Goal: Entertainment & Leisure: Consume media (video, audio)

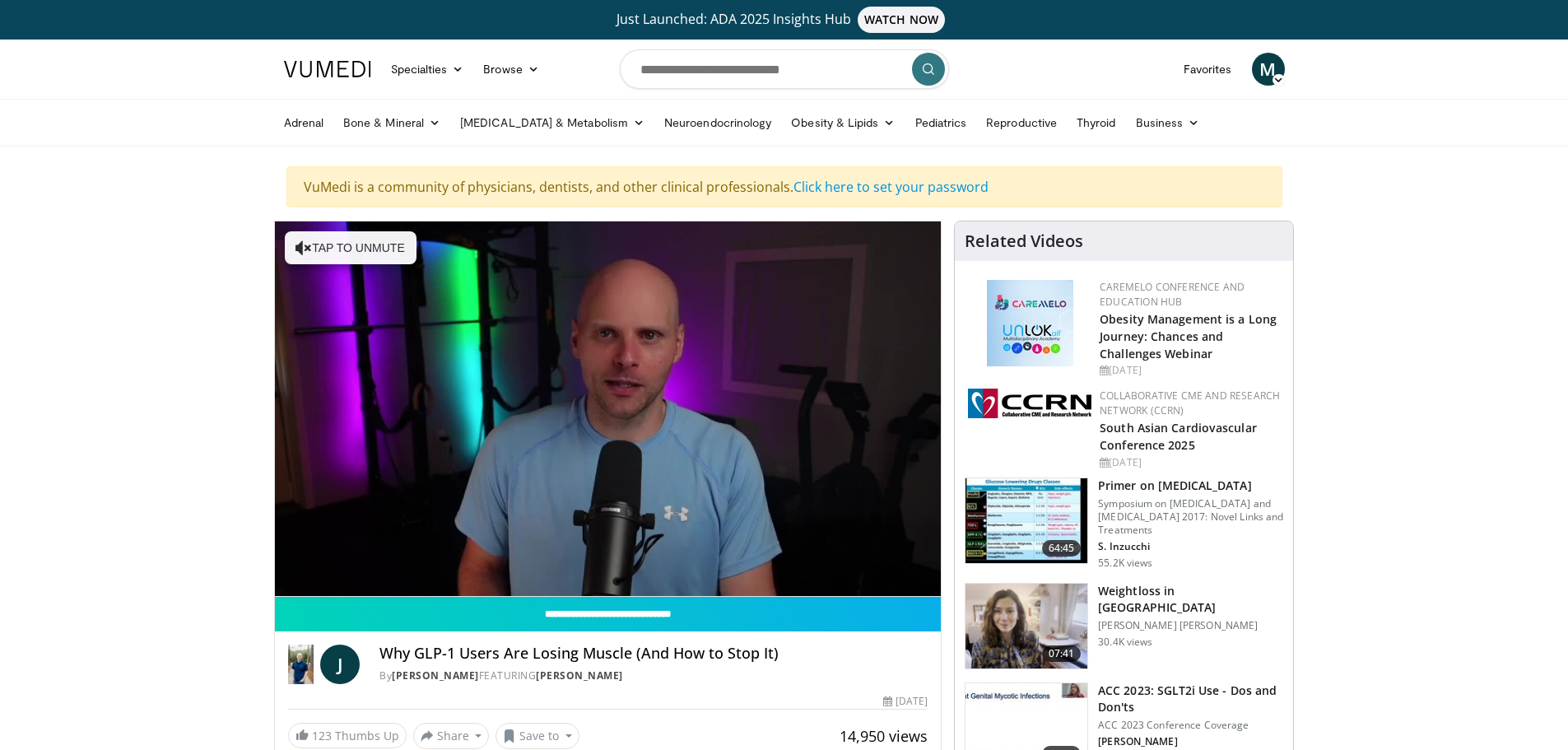
click at [320, 583] on span "Video Player" at bounding box center [324, 580] width 33 height 33
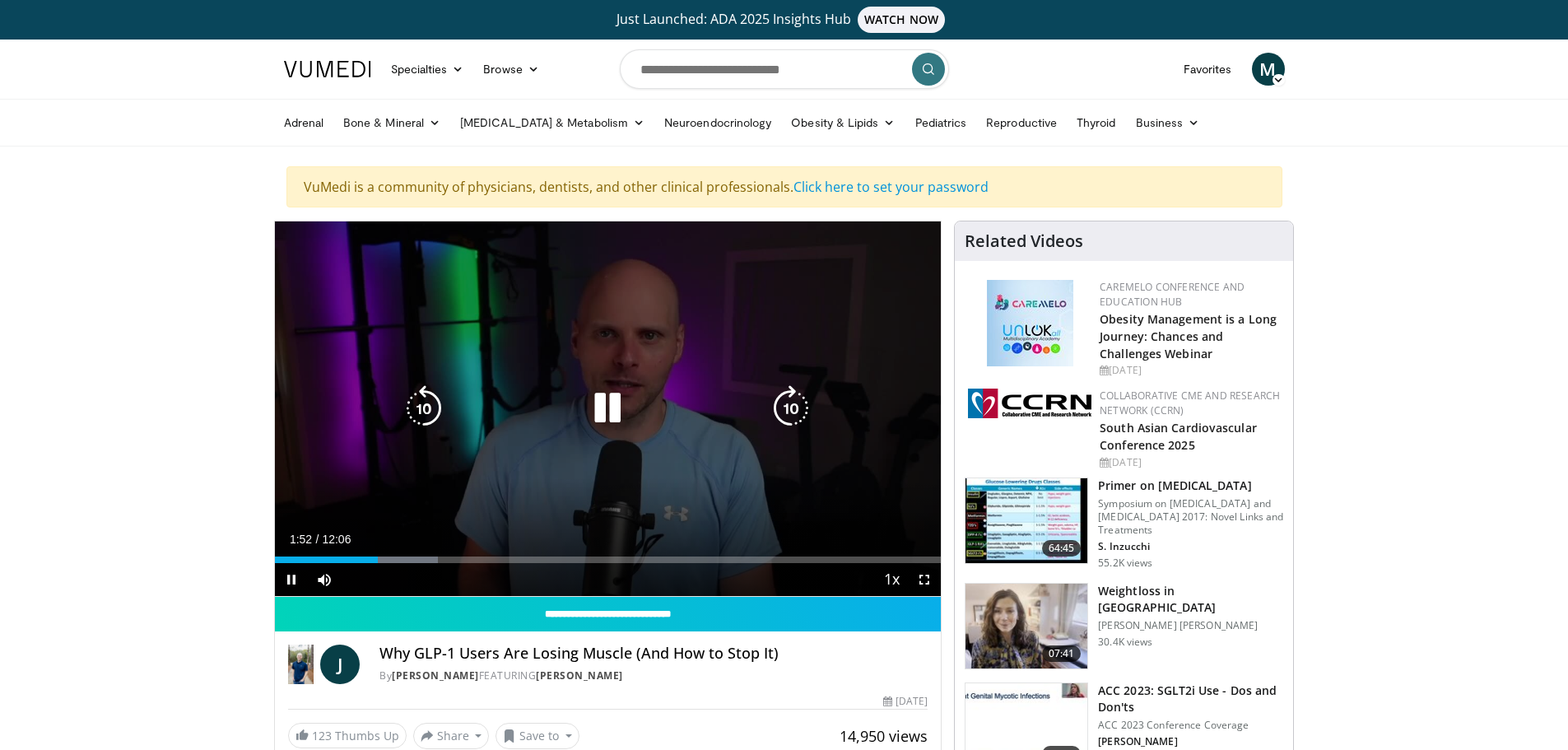
click at [611, 408] on icon "Video Player" at bounding box center [607, 408] width 46 height 46
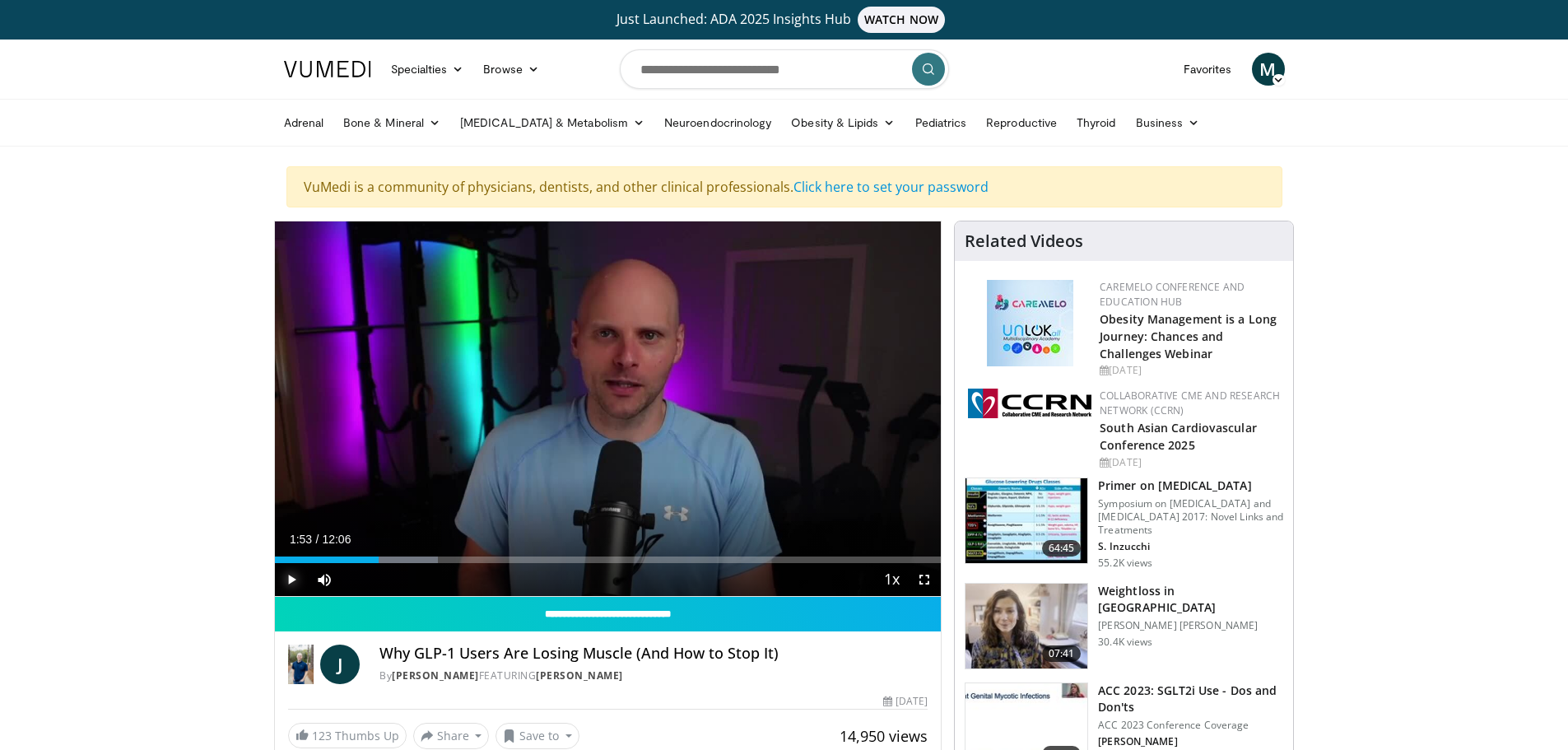
drag, startPoint x: 288, startPoint y: 587, endPoint x: 230, endPoint y: 596, distance: 58.7
click at [288, 586] on span "Video Player" at bounding box center [291, 580] width 33 height 33
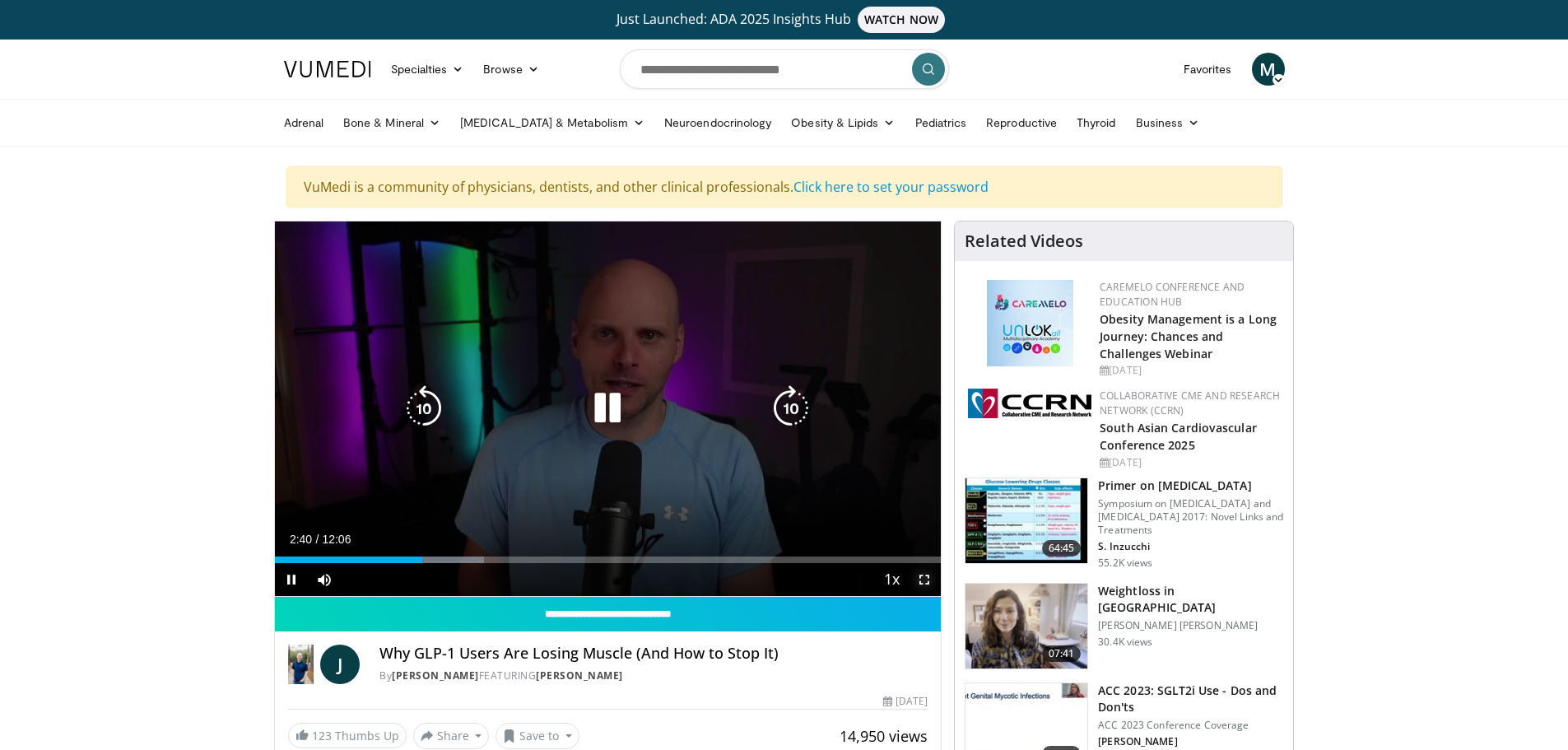
drag, startPoint x: 929, startPoint y: 582, endPoint x: 929, endPoint y: 682, distance: 100.0
click at [929, 582] on span "Video Player" at bounding box center [924, 580] width 33 height 33
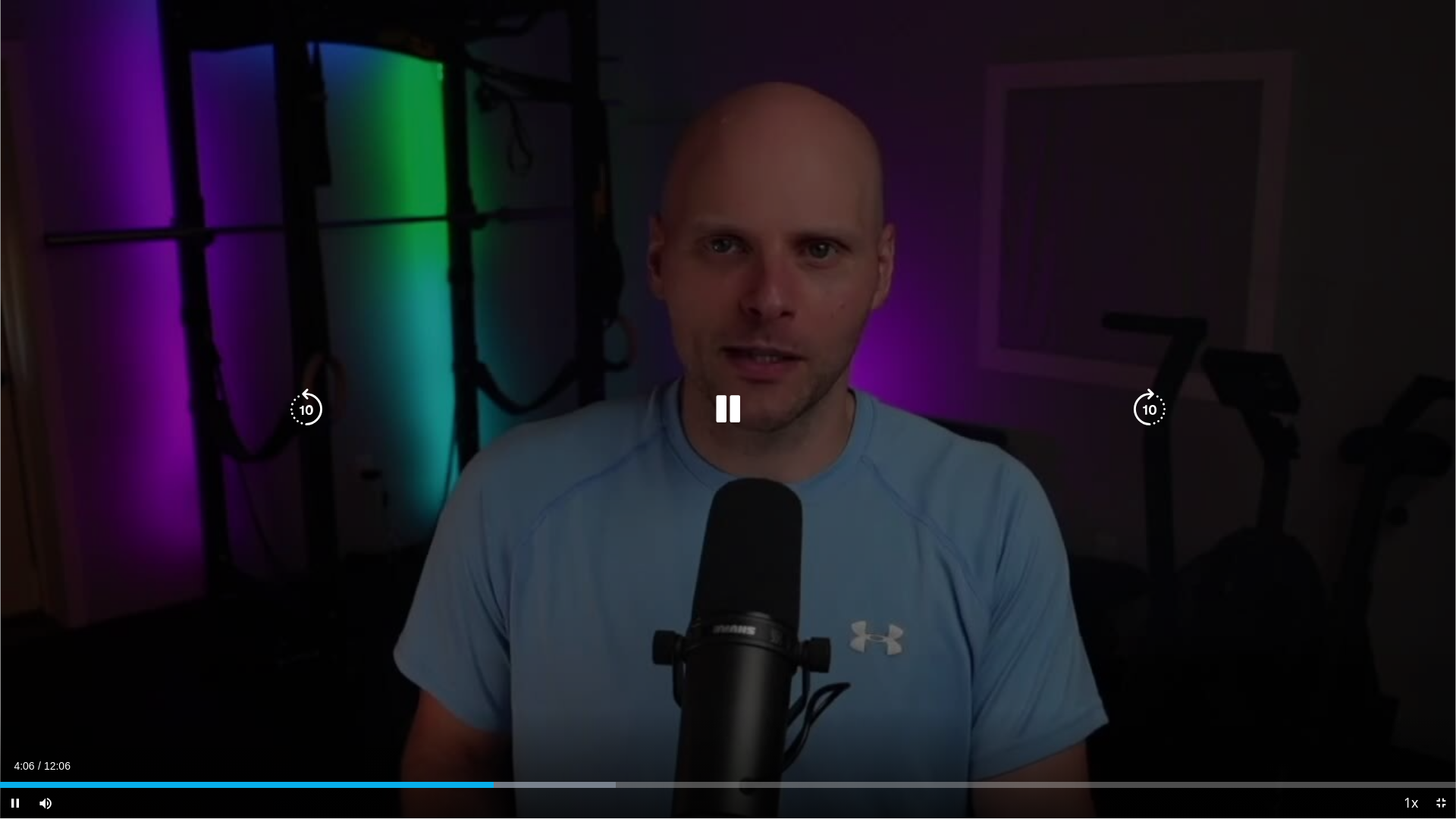
drag, startPoint x: 736, startPoint y: 413, endPoint x: 517, endPoint y: 432, distance: 219.8
click at [733, 413] on icon "Video Player" at bounding box center [728, 409] width 43 height 43
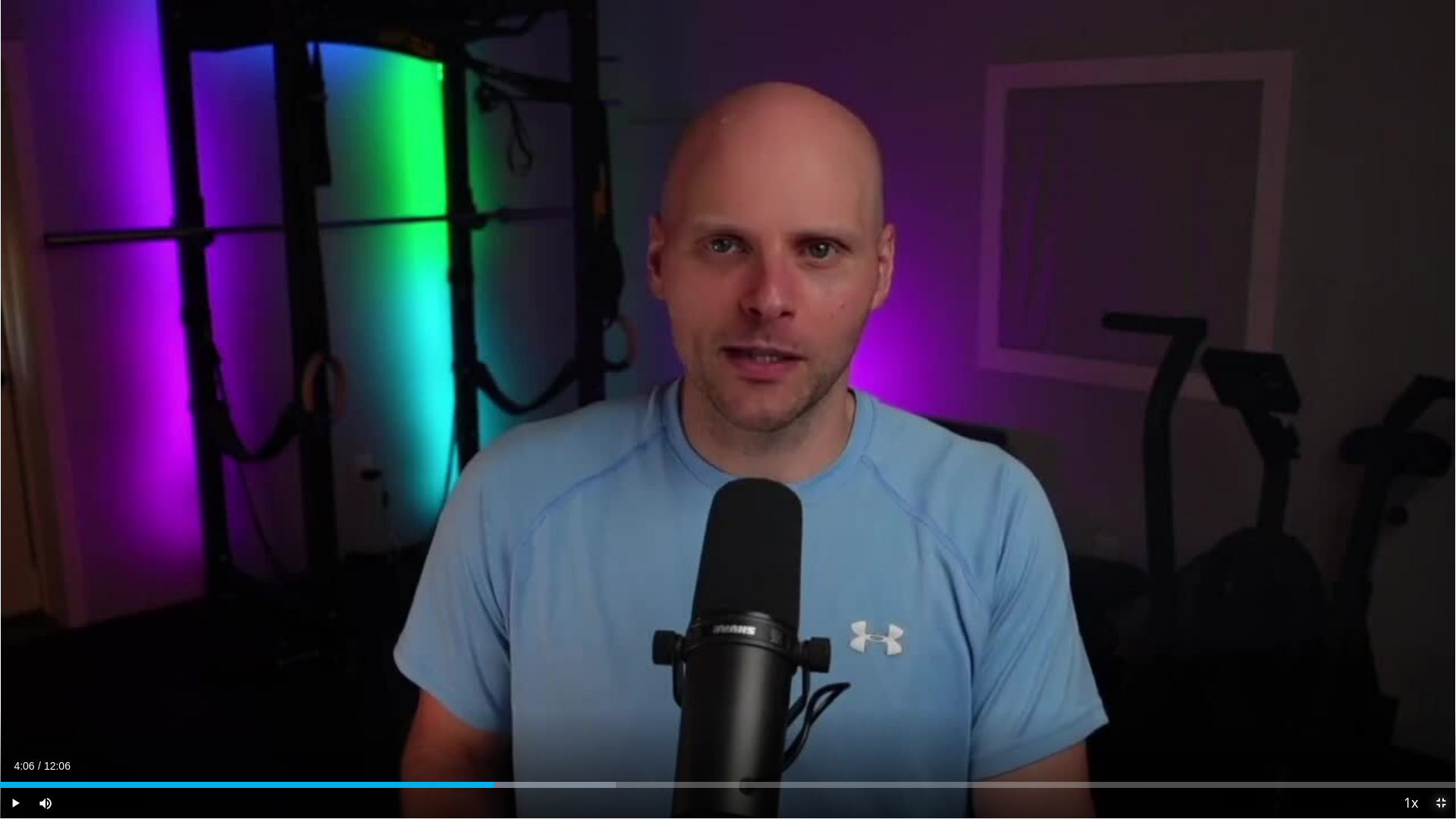
click at [1439, 690] on span "Video Player" at bounding box center [1441, 802] width 30 height 30
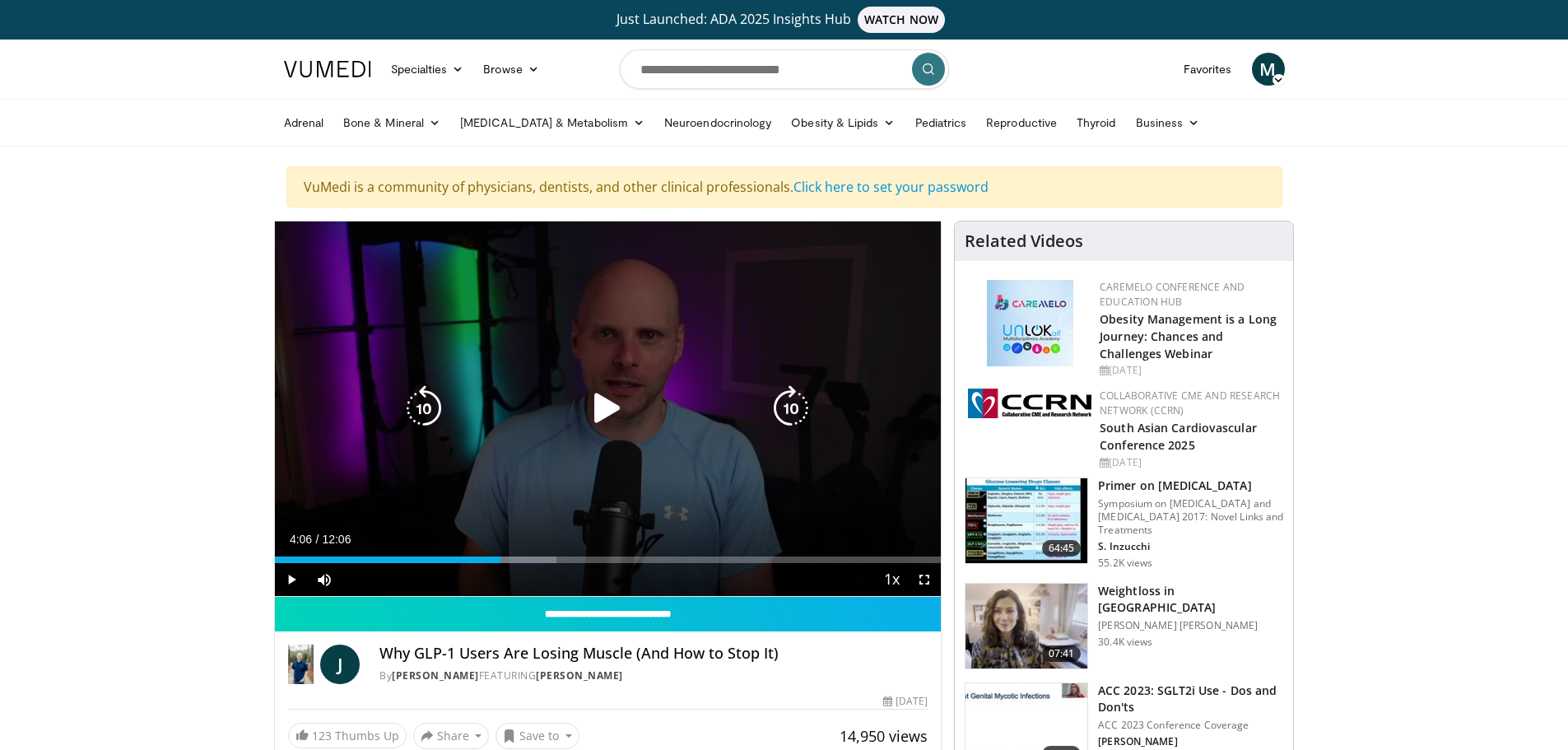
click at [606, 411] on icon "Video Player" at bounding box center [607, 408] width 46 height 46
